Goal: Check status: Check status

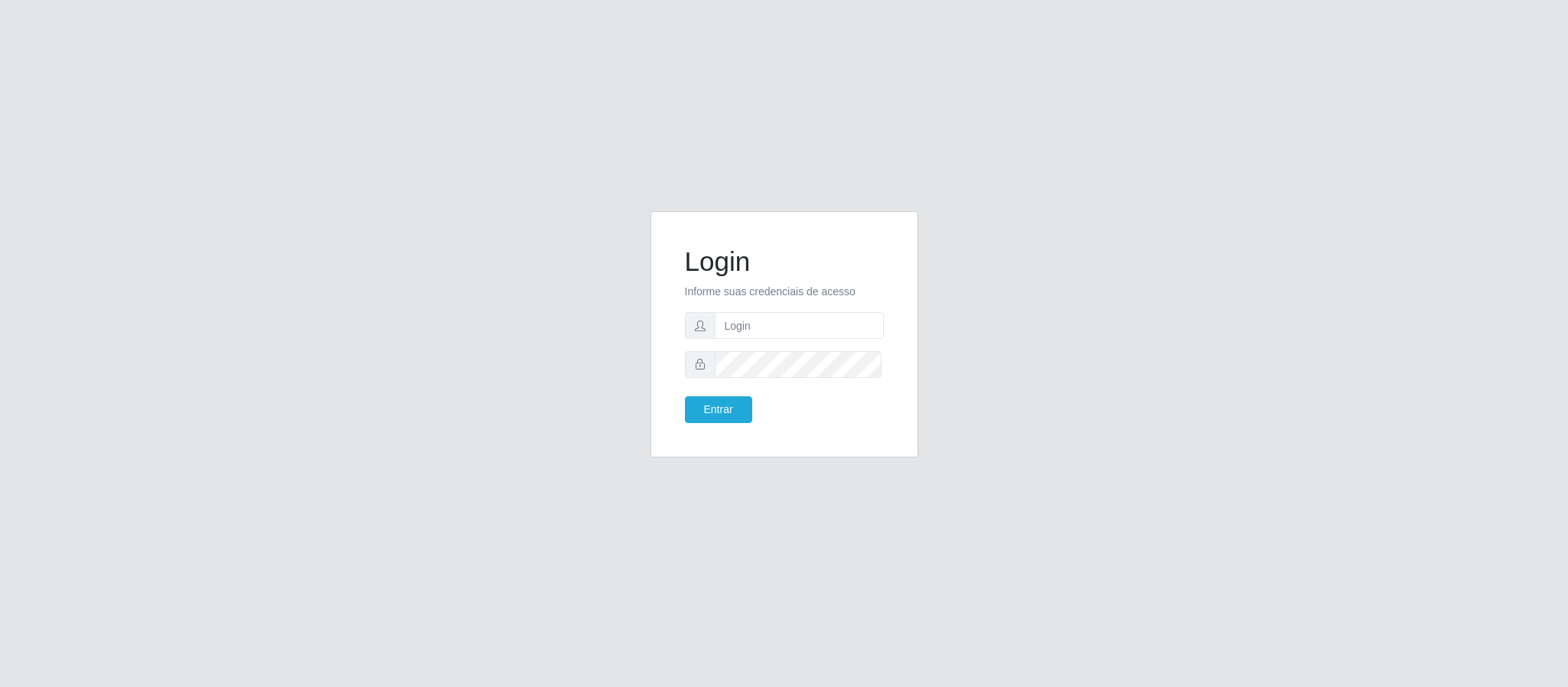
type input "[PERSON_NAME]"
click at [685, 397] on button "Entrar" at bounding box center [718, 409] width 67 height 27
click at [731, 407] on button "Entrar" at bounding box center [718, 409] width 67 height 27
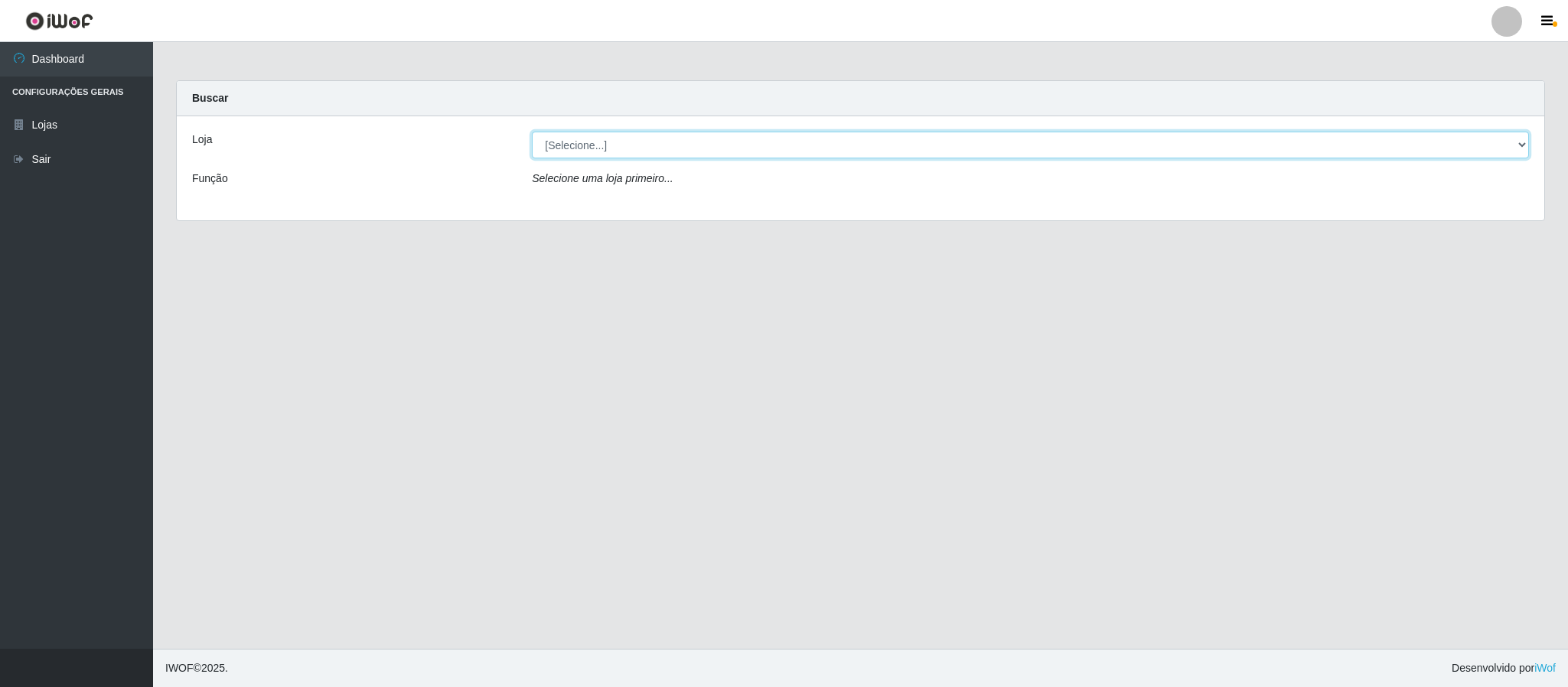
click at [1518, 143] on select "[Selecione...] Queiroz Atacadão - Coophab" at bounding box center [1031, 145] width 997 height 27
select select "463"
click at [532, 132] on select "[Selecione...] Queiroz Atacadão - Coophab" at bounding box center [1031, 145] width 997 height 27
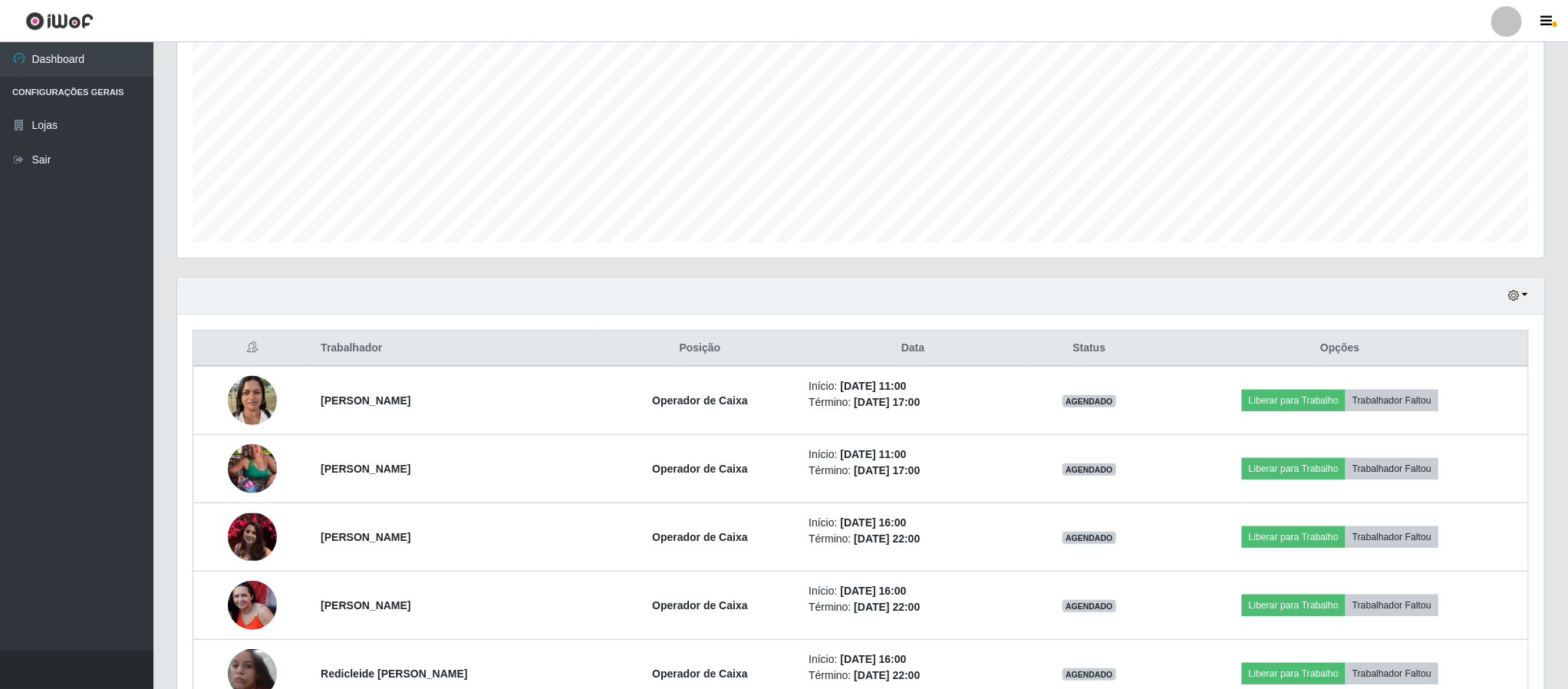
scroll to position [345, 0]
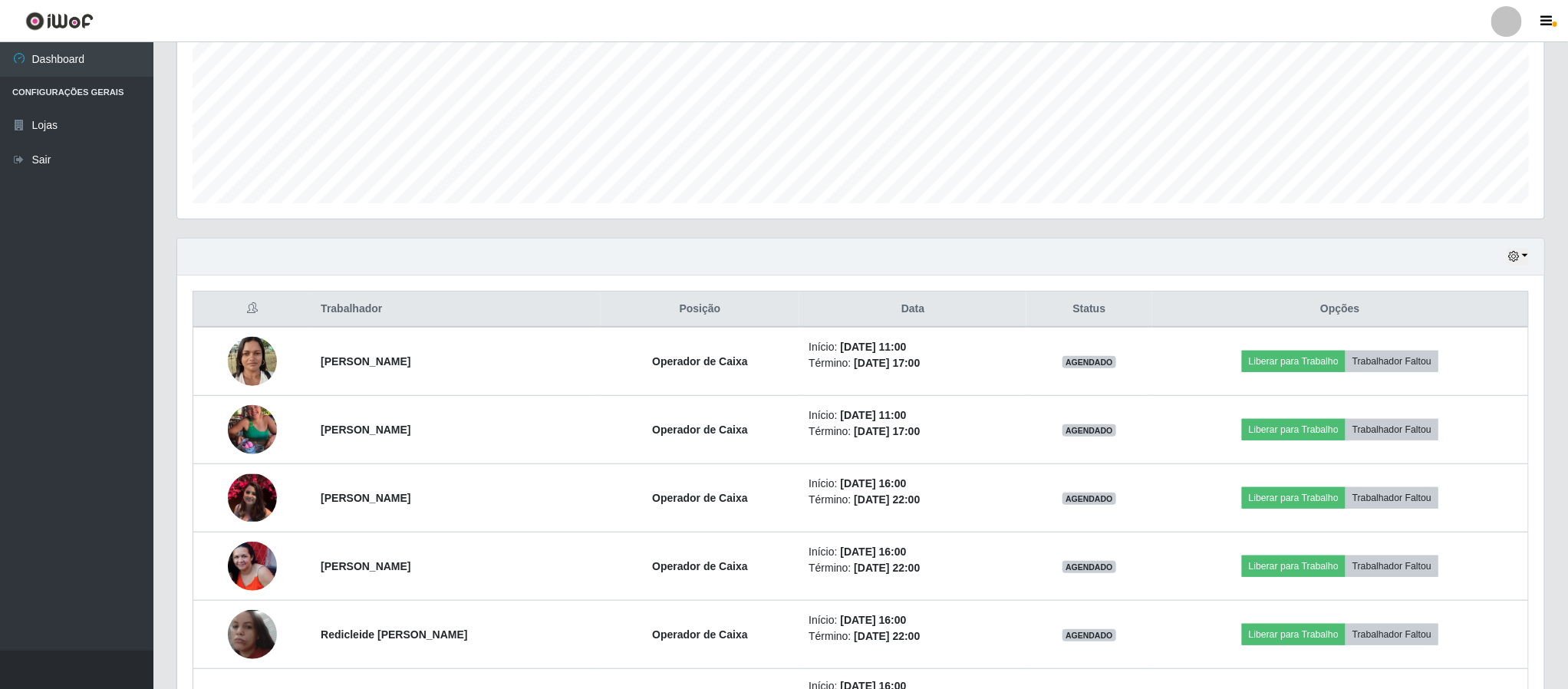
click at [1529, 258] on div "Hoje 1 dia 3 dias 1 Semana Não encerrados" at bounding box center [861, 257] width 1367 height 37
click at [1514, 260] on icon "button" at bounding box center [1514, 256] width 10 height 10
click at [1450, 360] on button "3 dias" at bounding box center [1467, 348] width 121 height 32
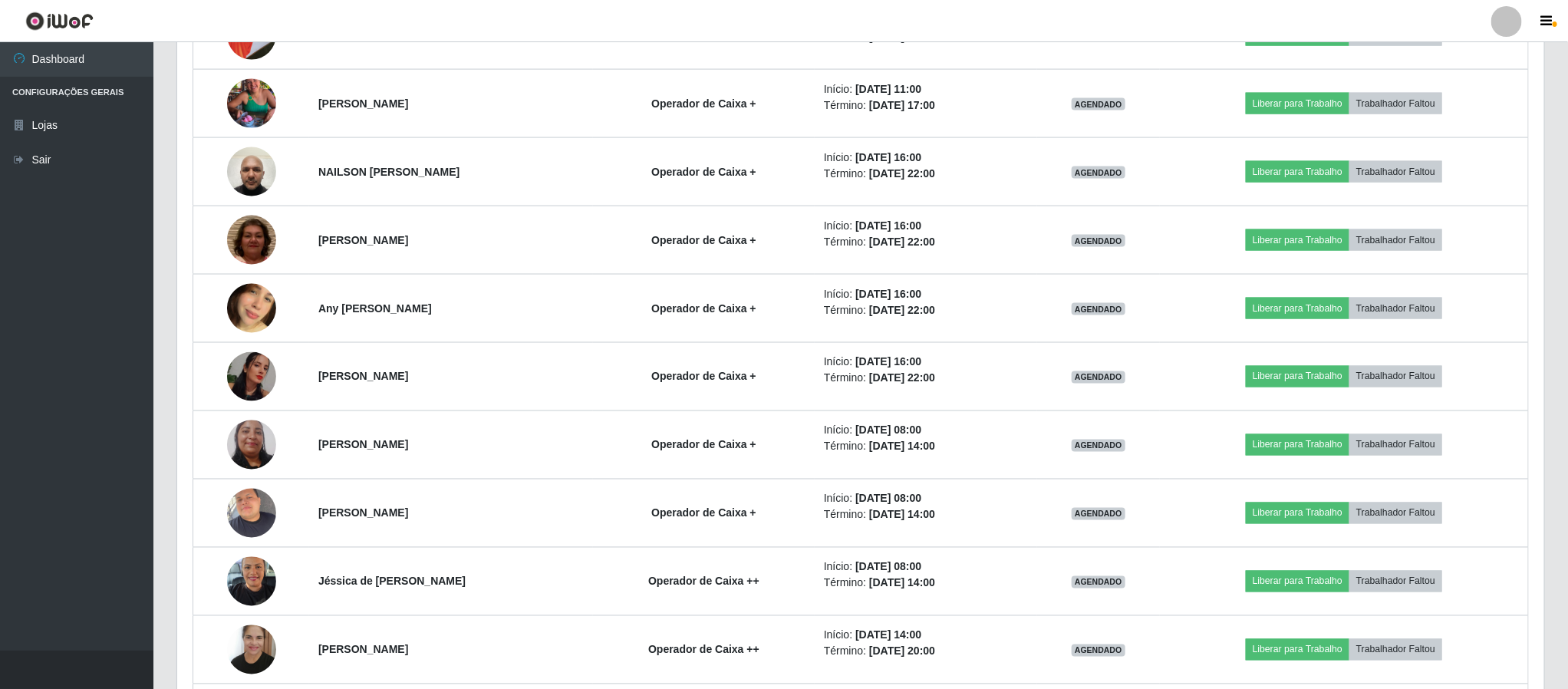
scroll to position [1266, 0]
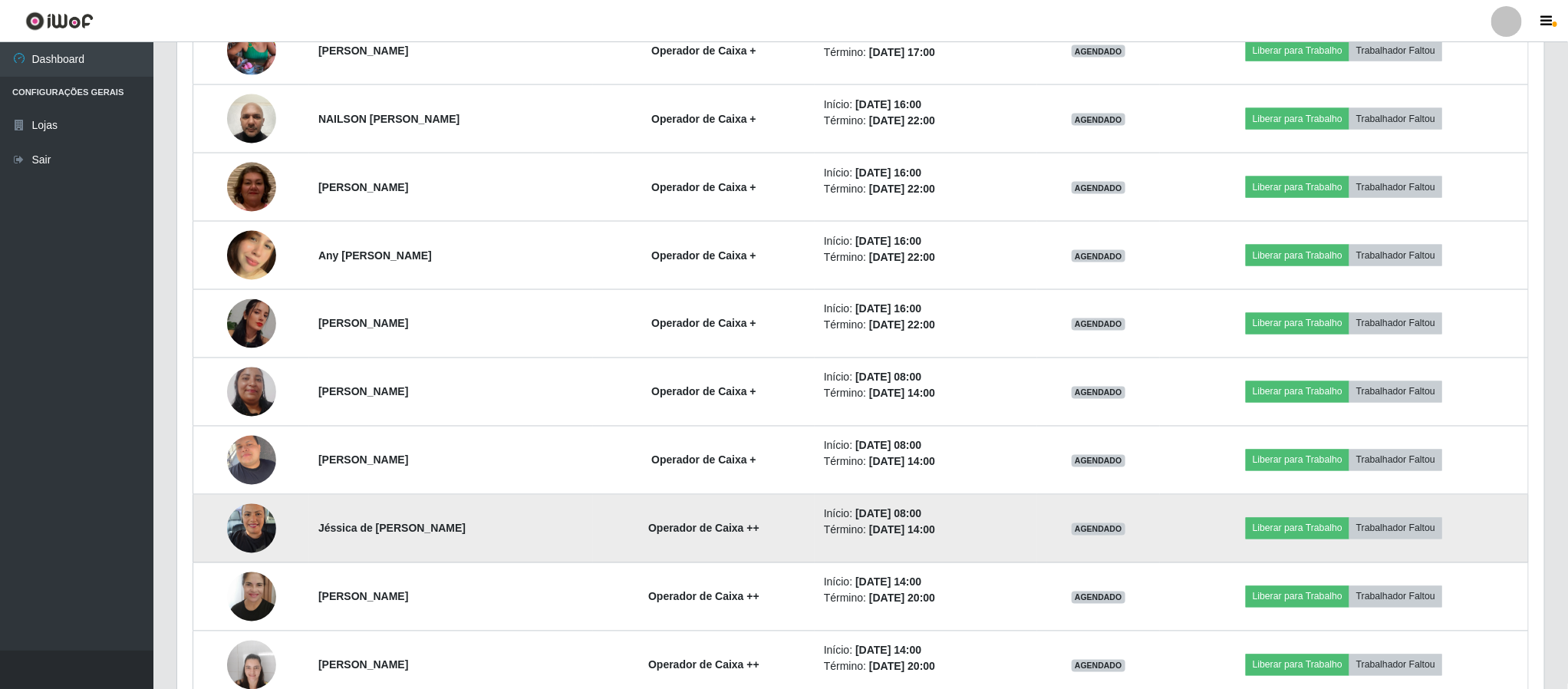
click at [246, 534] on img at bounding box center [252, 527] width 49 height 65
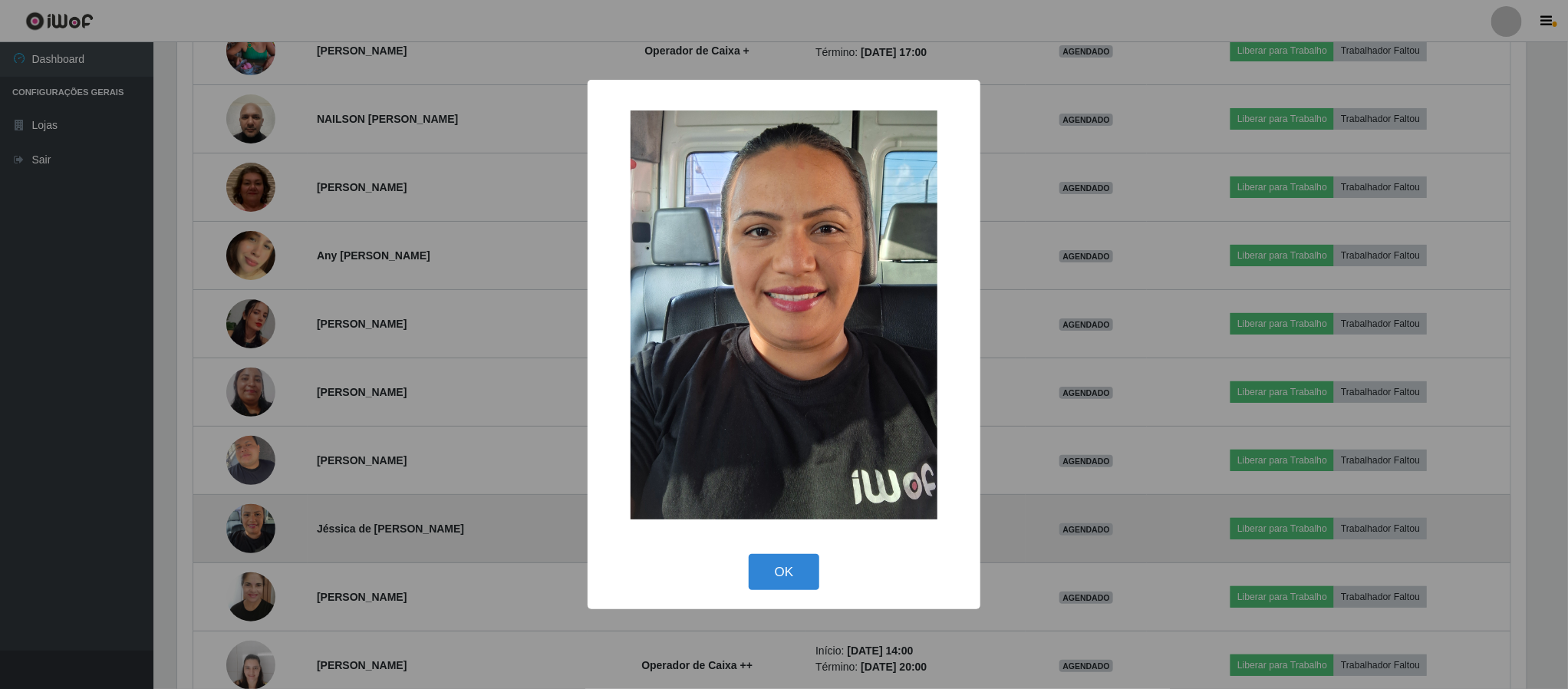
scroll to position [320, 1354]
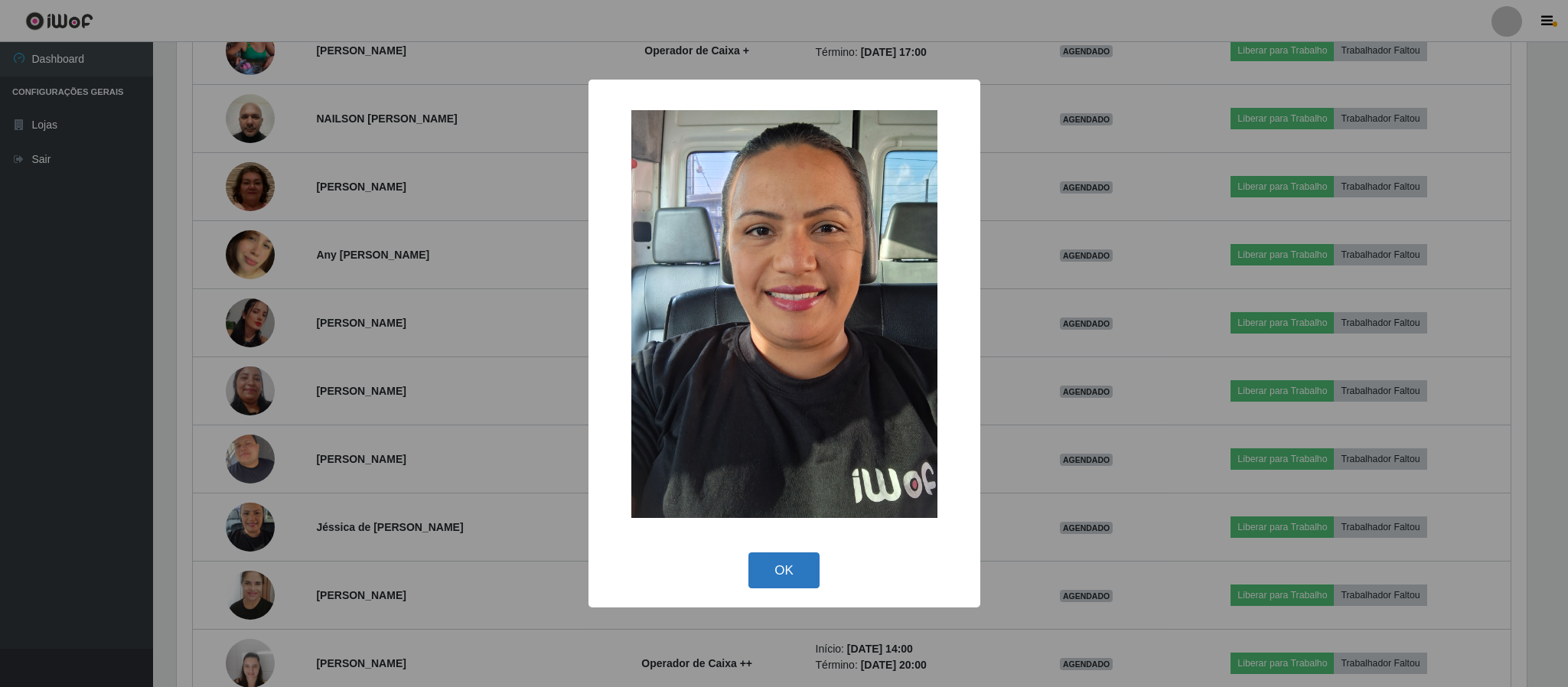
click at [797, 586] on button "OK" at bounding box center [784, 571] width 72 height 36
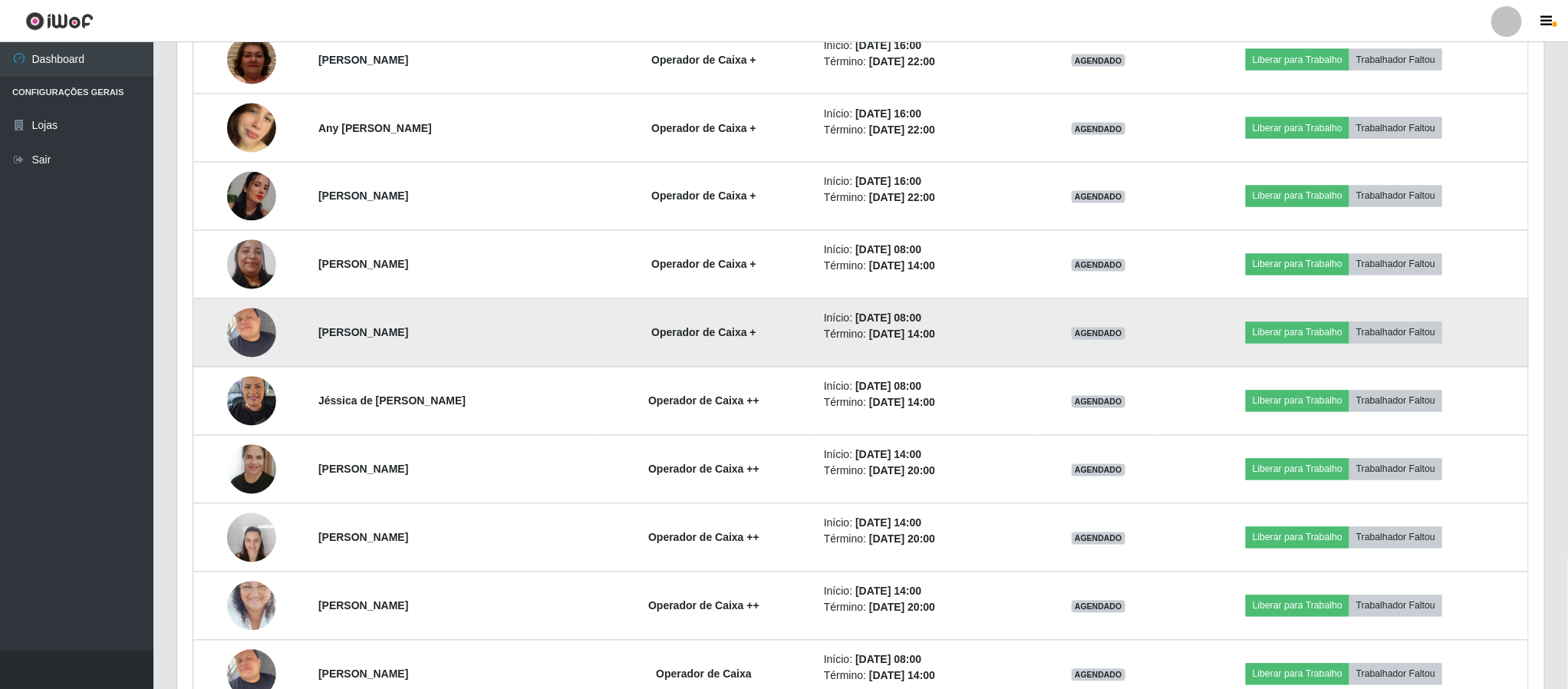
scroll to position [1496, 0]
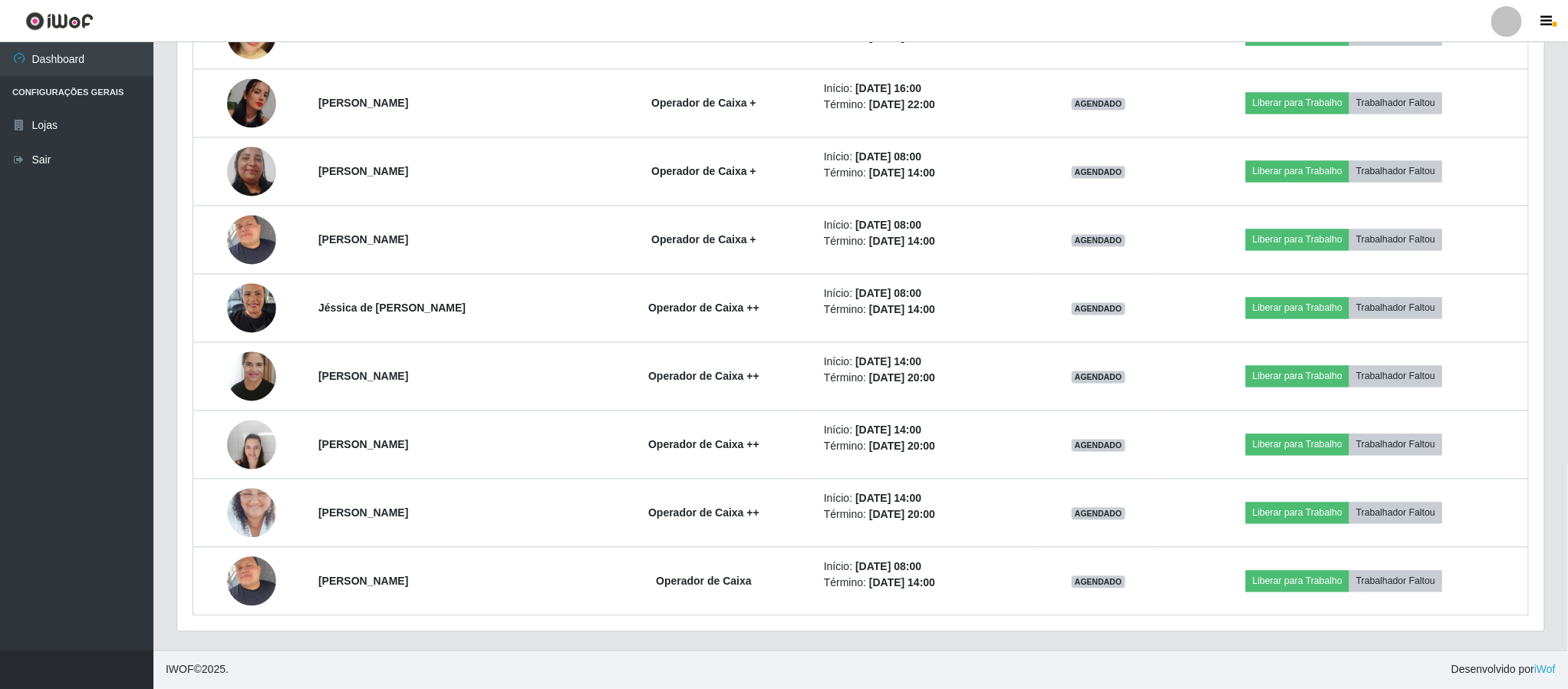
click at [1287, 674] on footer "IWOF © 2025 . Desenvolvido por iWof" at bounding box center [861, 670] width 1415 height 38
